Goal: Information Seeking & Learning: Learn about a topic

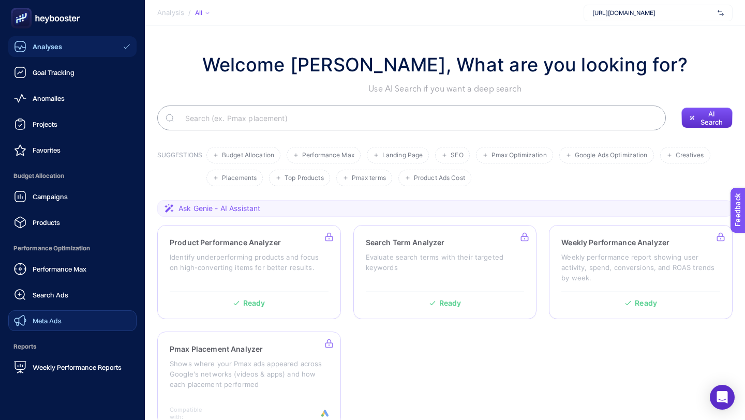
click at [46, 315] on div "Meta Ads" at bounding box center [38, 321] width 48 height 12
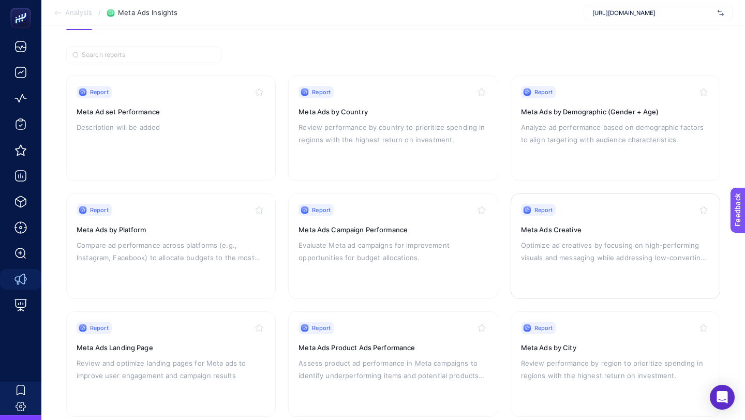
click at [537, 216] on div "Report Meta Ads Creative Optimize ad creatives by focusing on high-performing v…" at bounding box center [615, 246] width 189 height 85
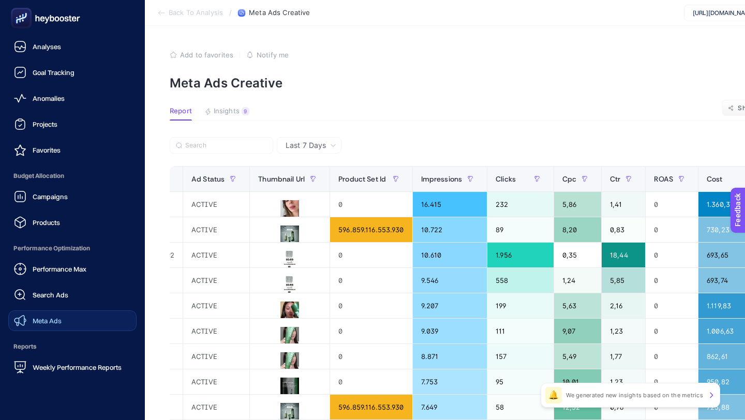
click at [46, 326] on div "Meta Ads" at bounding box center [38, 321] width 48 height 12
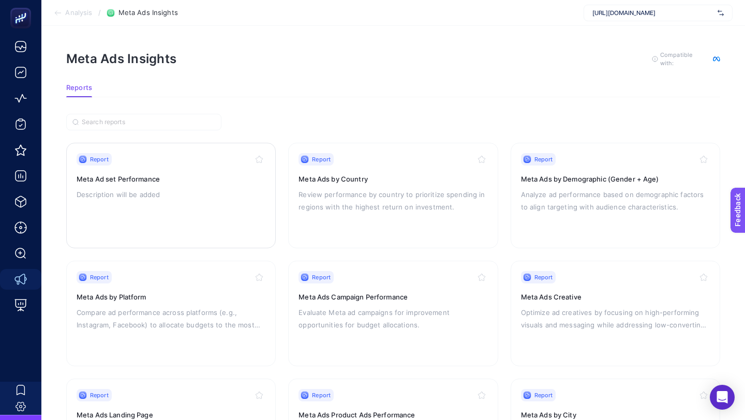
click at [211, 186] on div "Report Meta Ad set Performance Description will be added" at bounding box center [171, 195] width 189 height 85
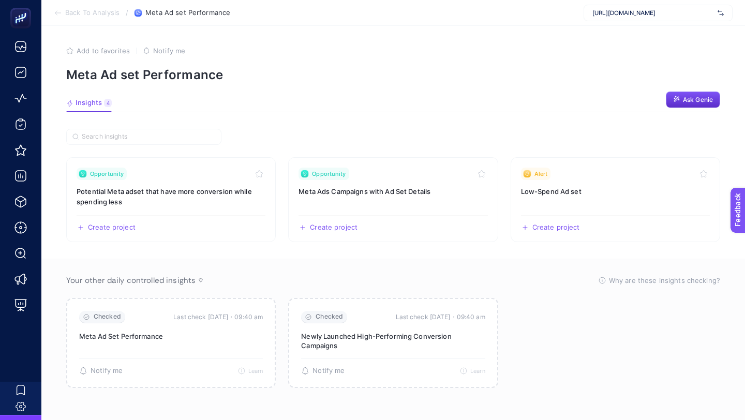
scroll to position [4, 0]
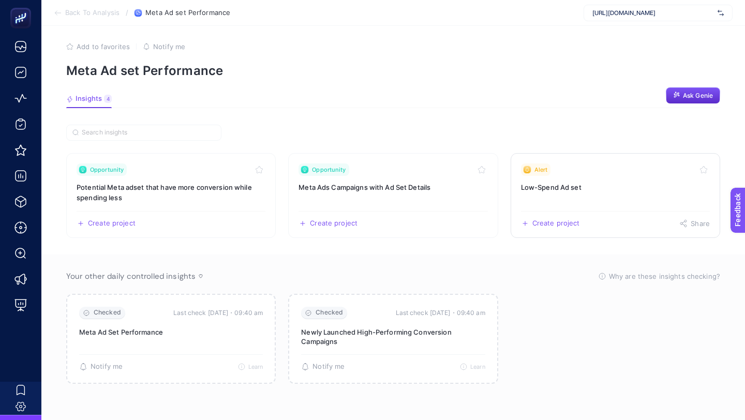
click at [567, 177] on link "Alert Low-Spend Ad set Create project Share" at bounding box center [616, 195] width 210 height 85
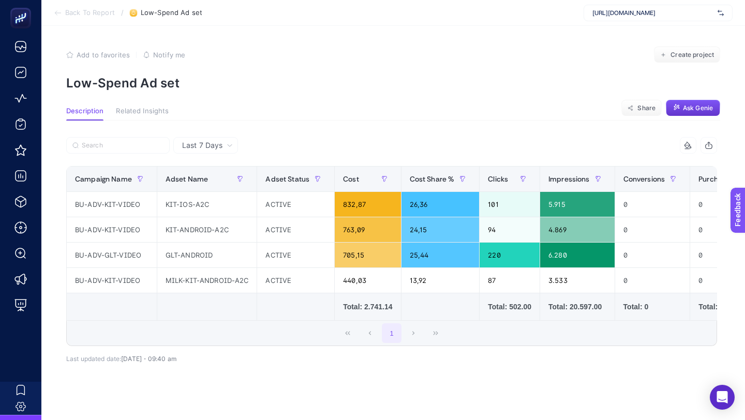
click at [694, 113] on button "Ask Genie" at bounding box center [693, 108] width 54 height 17
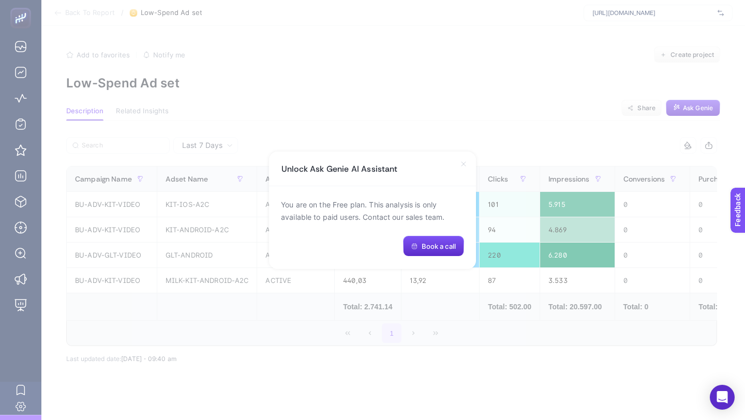
click at [463, 168] on div "Unlock Ask Genie AI Assistant" at bounding box center [372, 169] width 207 height 35
click at [463, 161] on icon at bounding box center [463, 164] width 8 height 8
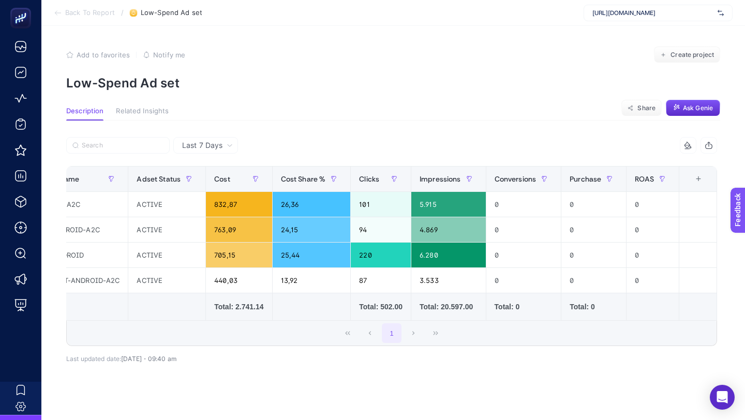
scroll to position [1, 0]
